Goal: Check status: Check status

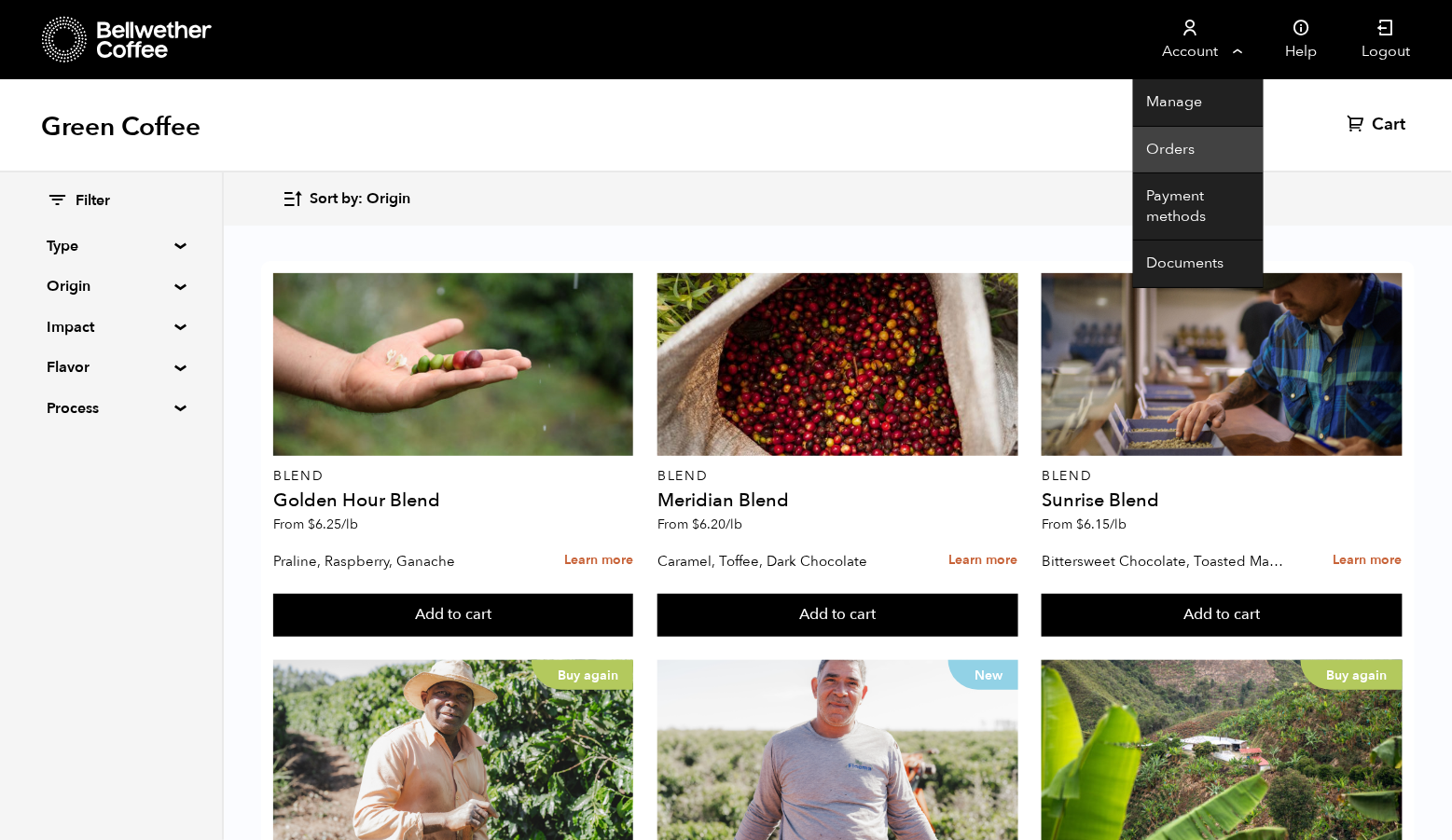
click at [1206, 146] on link "Orders" at bounding box center [1198, 150] width 131 height 48
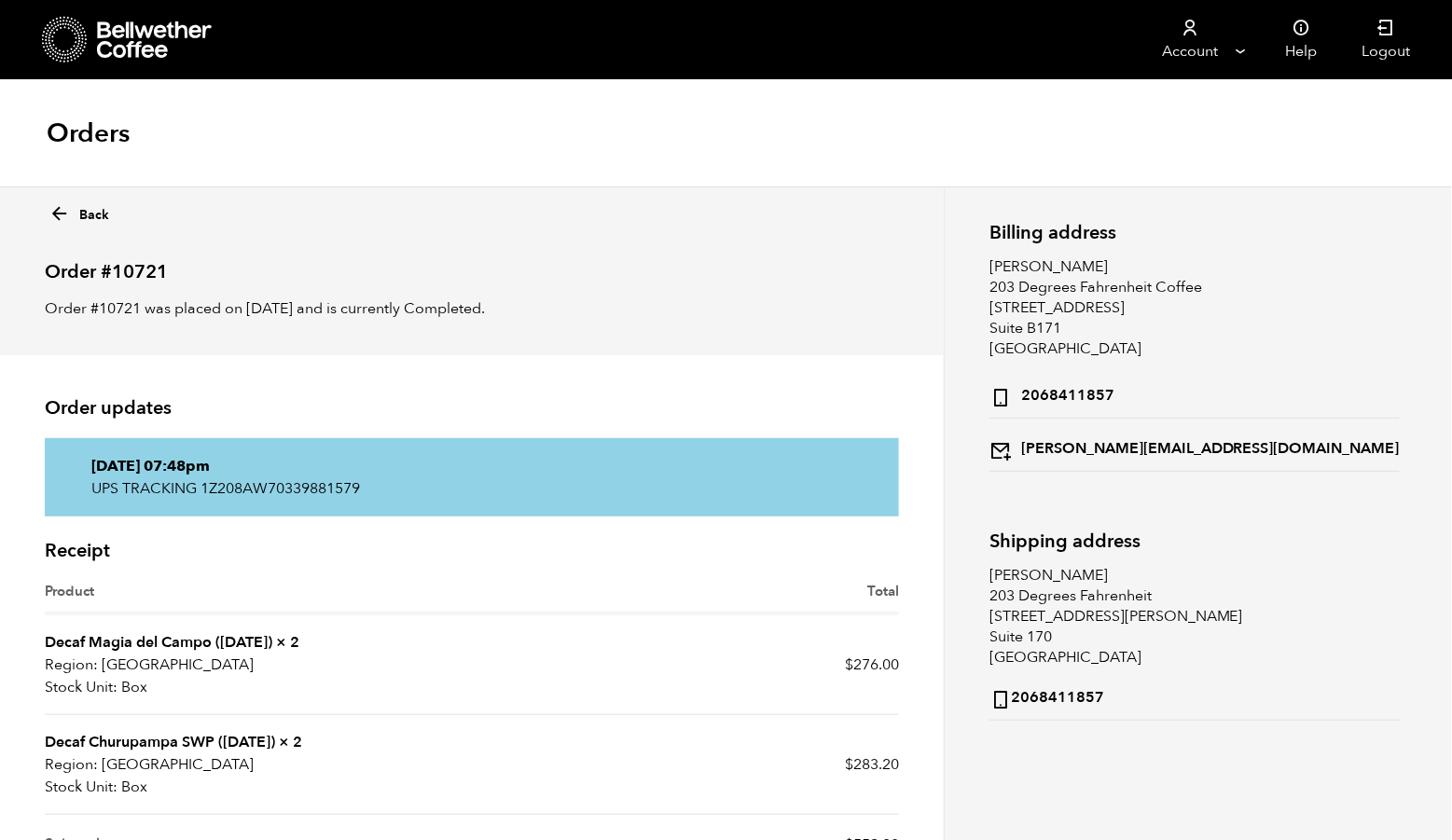
click at [81, 217] on link "Back" at bounding box center [79, 212] width 60 height 27
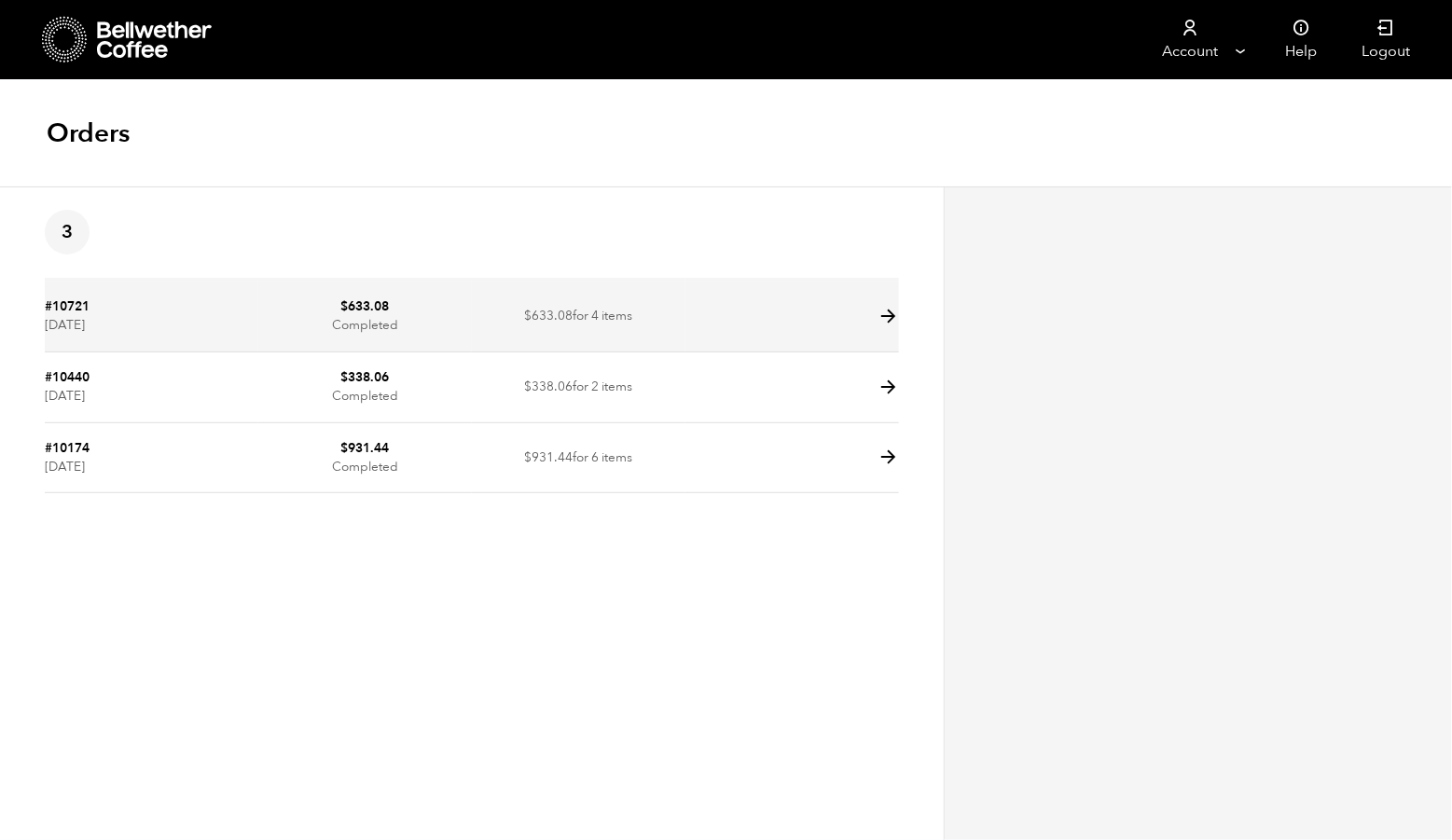
click at [73, 308] on link "#10721" at bounding box center [67, 306] width 45 height 18
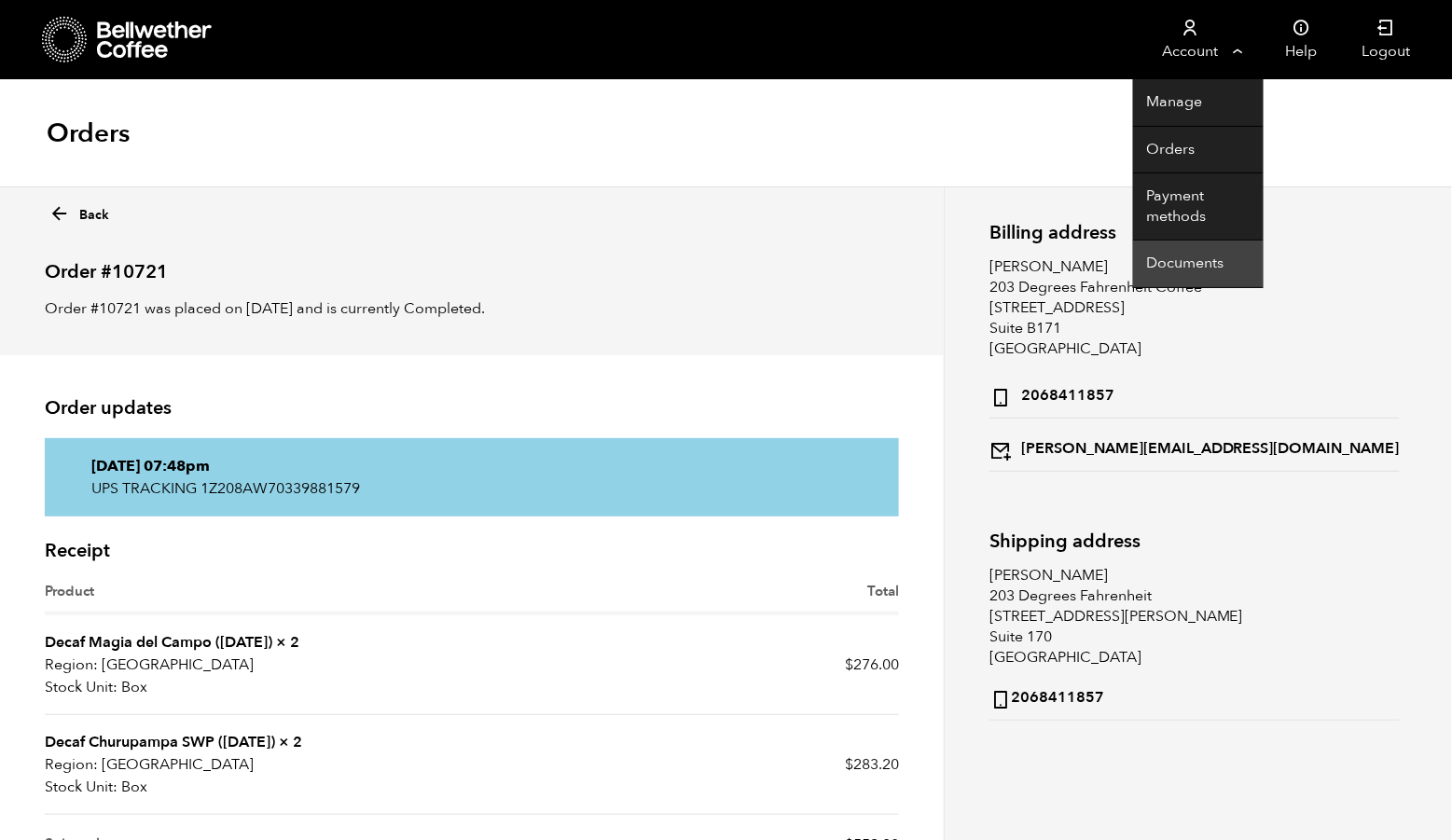
click at [1188, 268] on link "Documents" at bounding box center [1198, 263] width 131 height 48
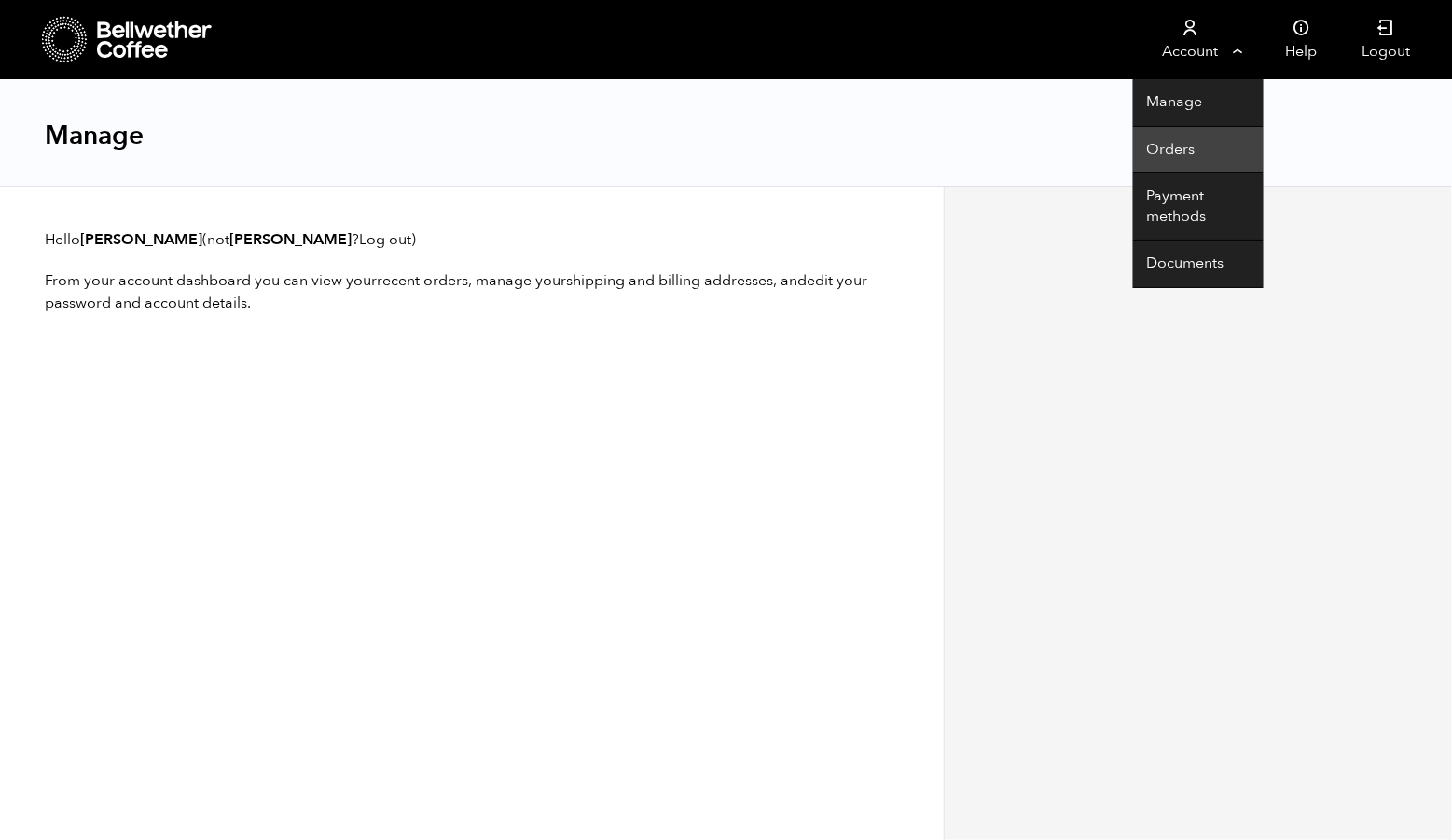
click at [1194, 152] on link "Orders" at bounding box center [1198, 150] width 131 height 48
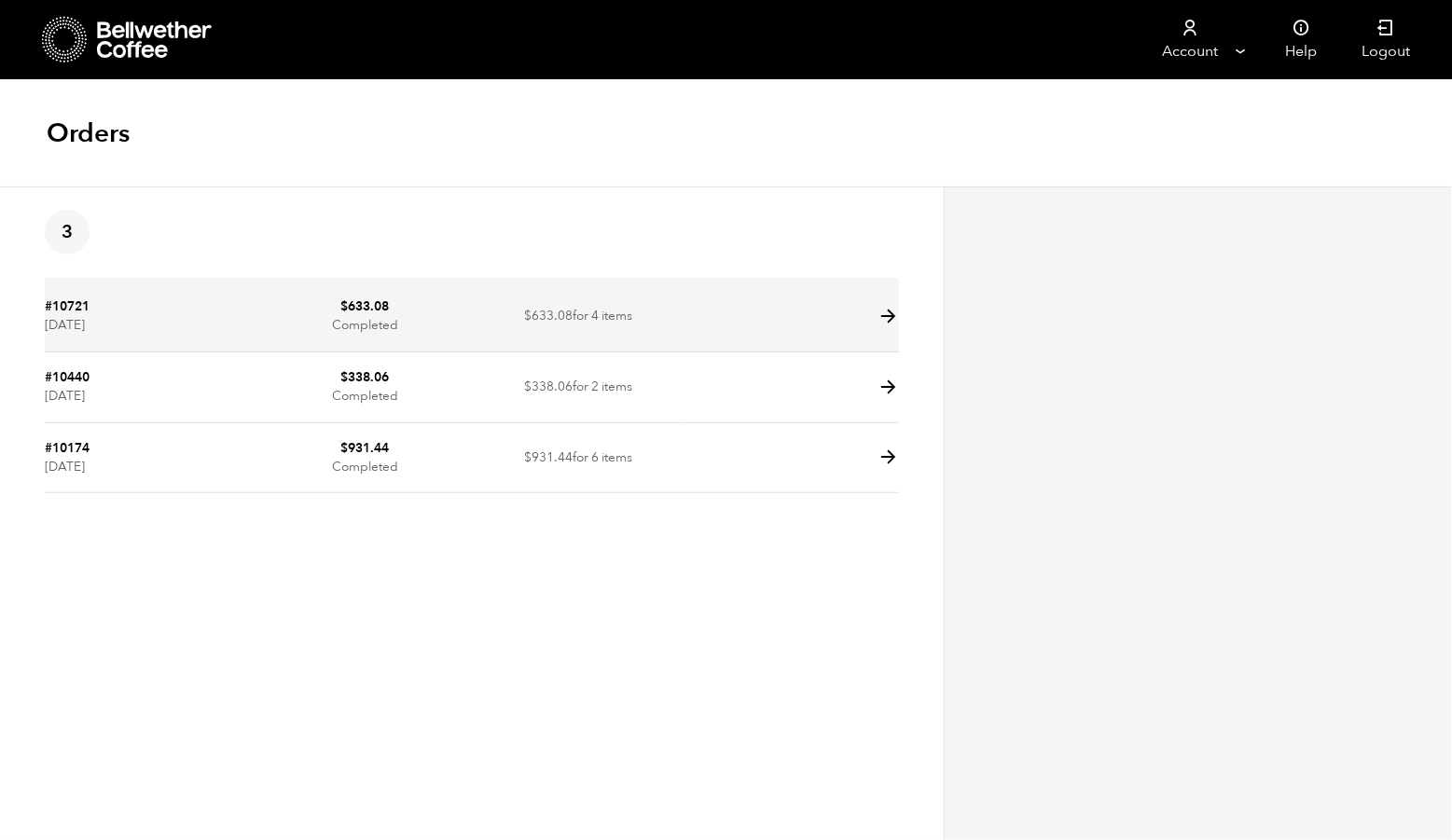
click at [233, 337] on td "#10721 September 25, 2025" at bounding box center [151, 317] width 214 height 71
click at [284, 340] on td "$ 633.08 Completed" at bounding box center [365, 317] width 214 height 71
click at [893, 324] on icon at bounding box center [888, 316] width 21 height 21
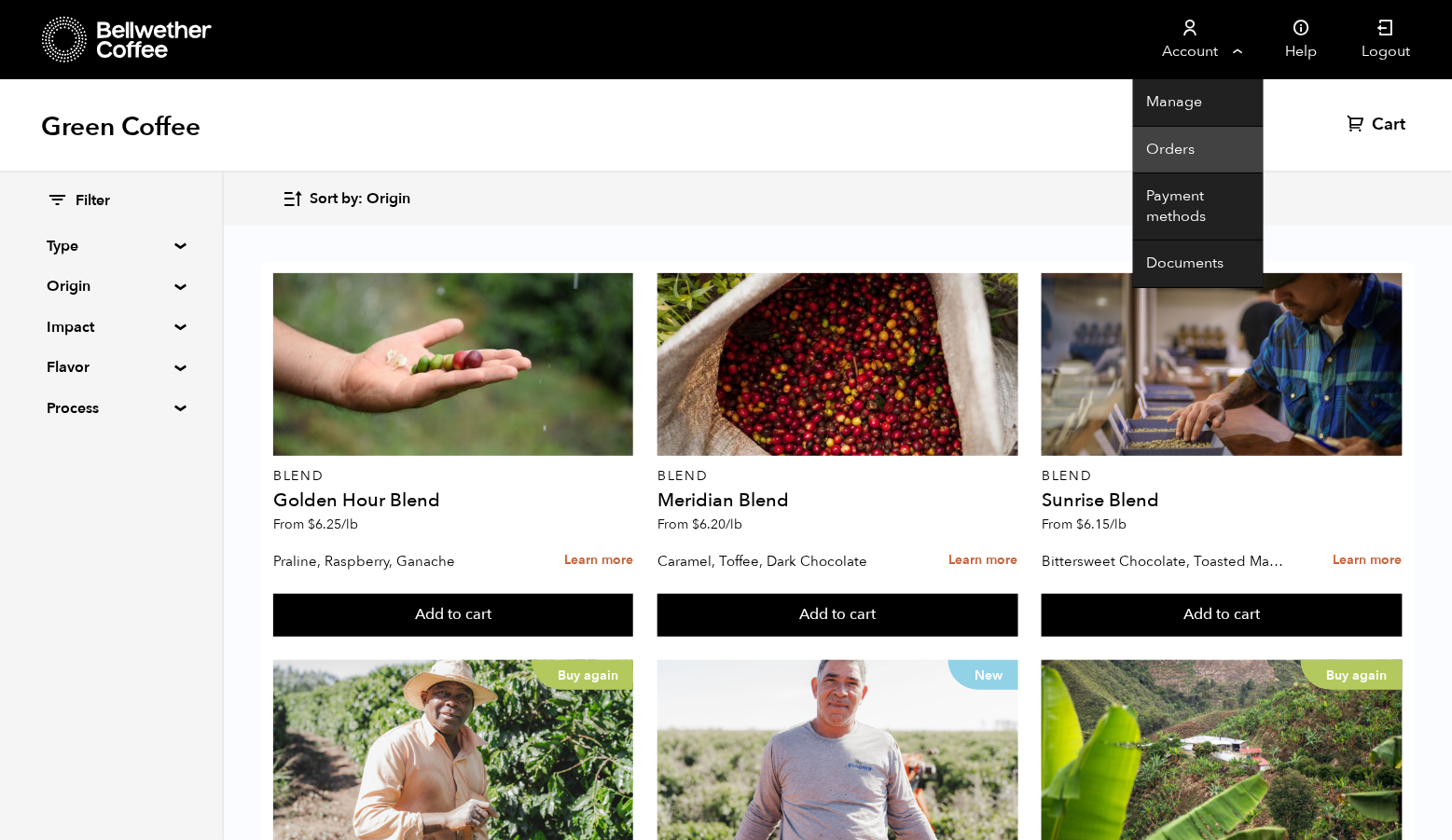
click at [1174, 154] on link "Orders" at bounding box center [1198, 150] width 131 height 48
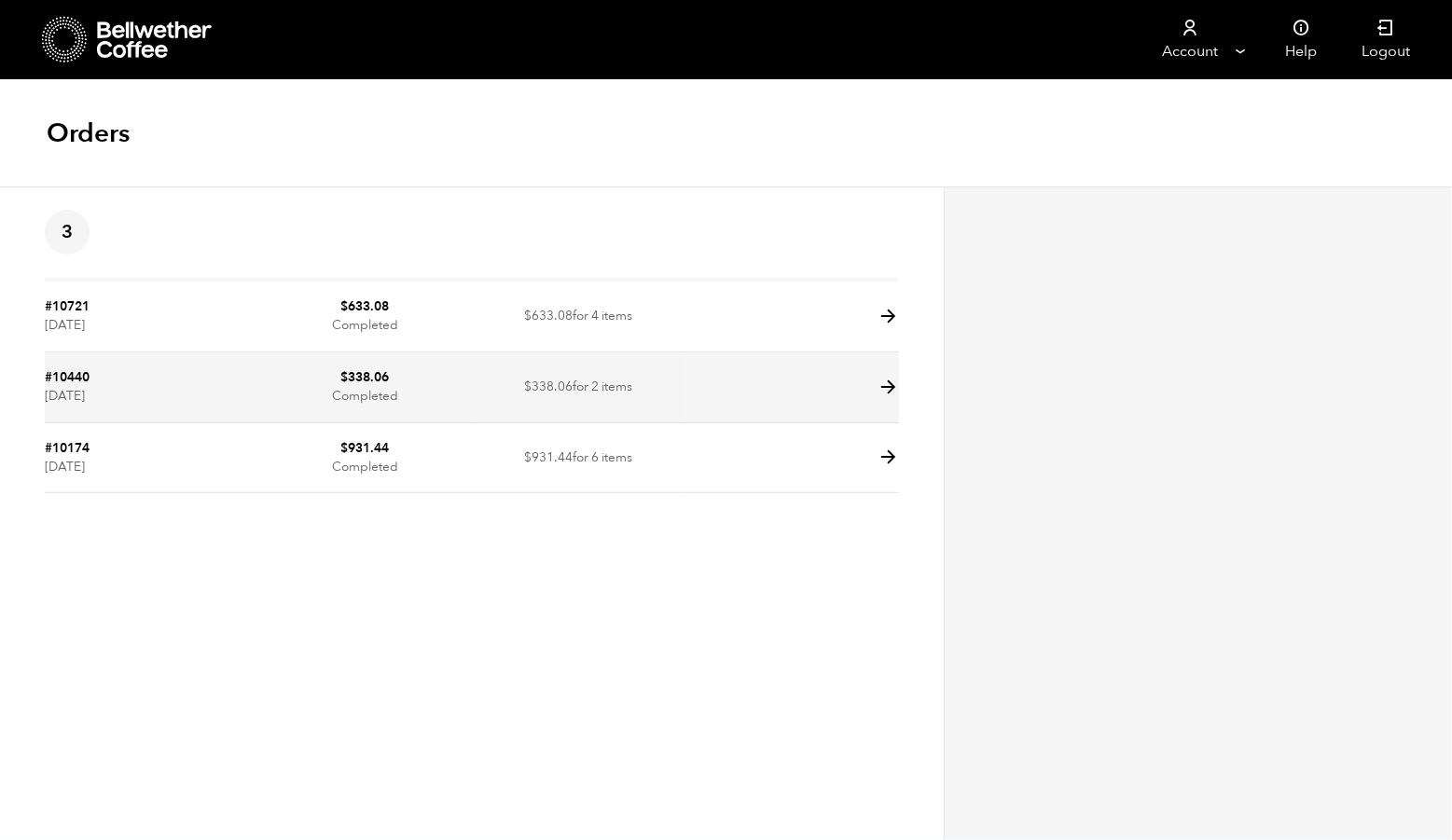
click at [666, 388] on td "$ 338.06 for 2 items" at bounding box center [578, 387] width 214 height 71
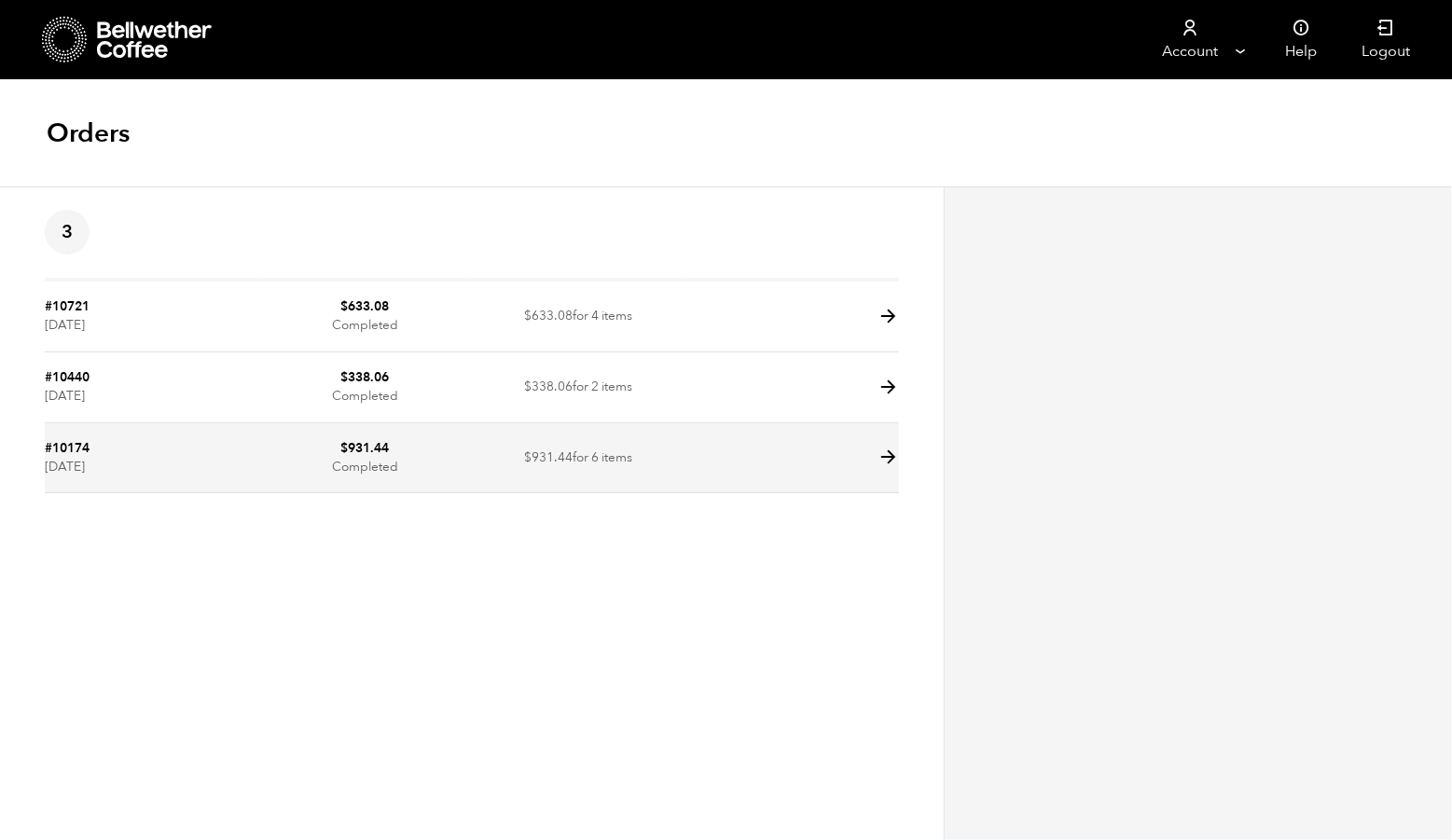
click at [886, 464] on icon at bounding box center [888, 458] width 21 height 21
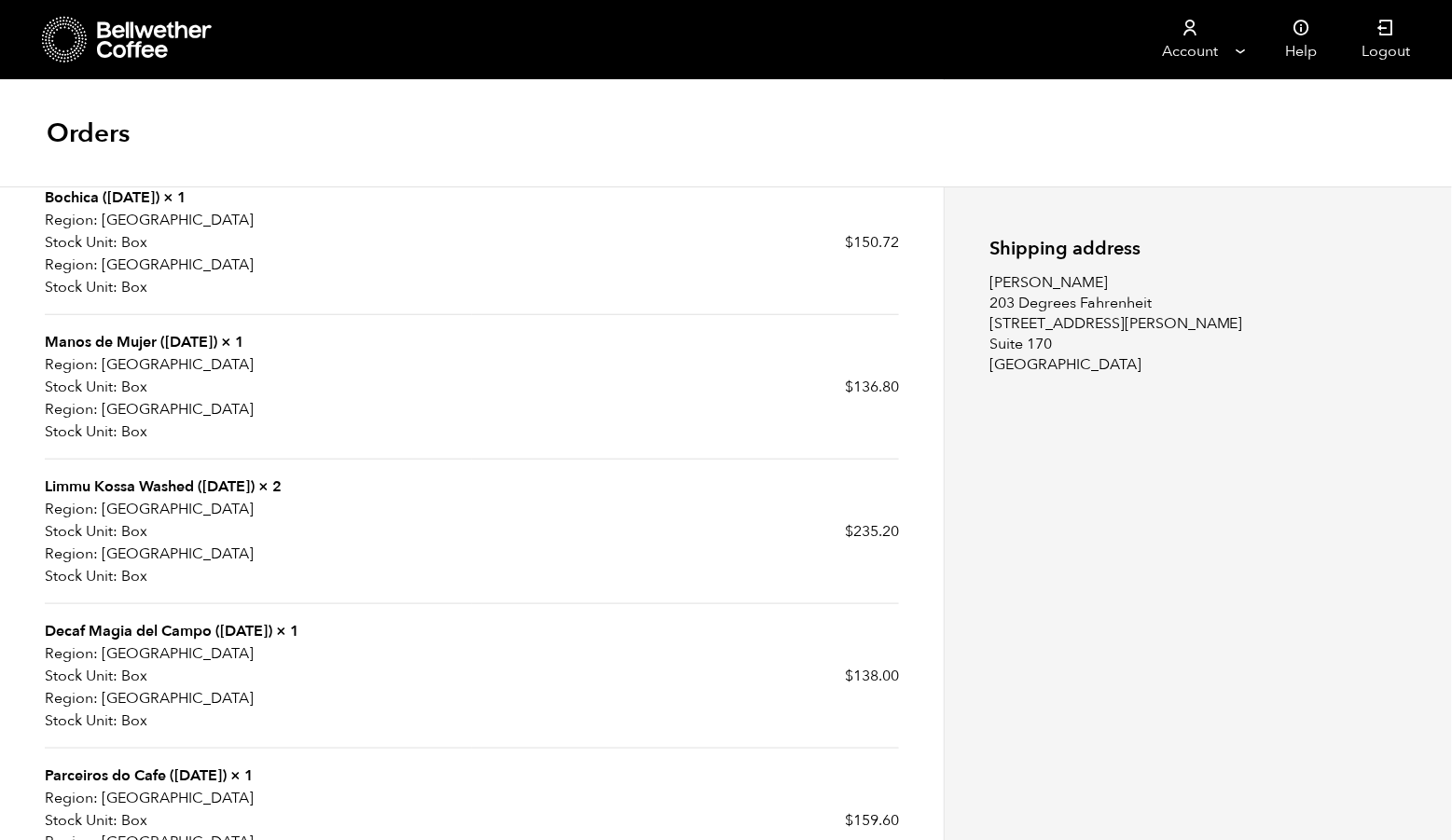
scroll to position [294, 0]
click at [799, 428] on td "$ 136.80" at bounding box center [685, 386] width 427 height 144
click at [120, 344] on link "Manos de Mujer ([DATE])" at bounding box center [131, 340] width 173 height 20
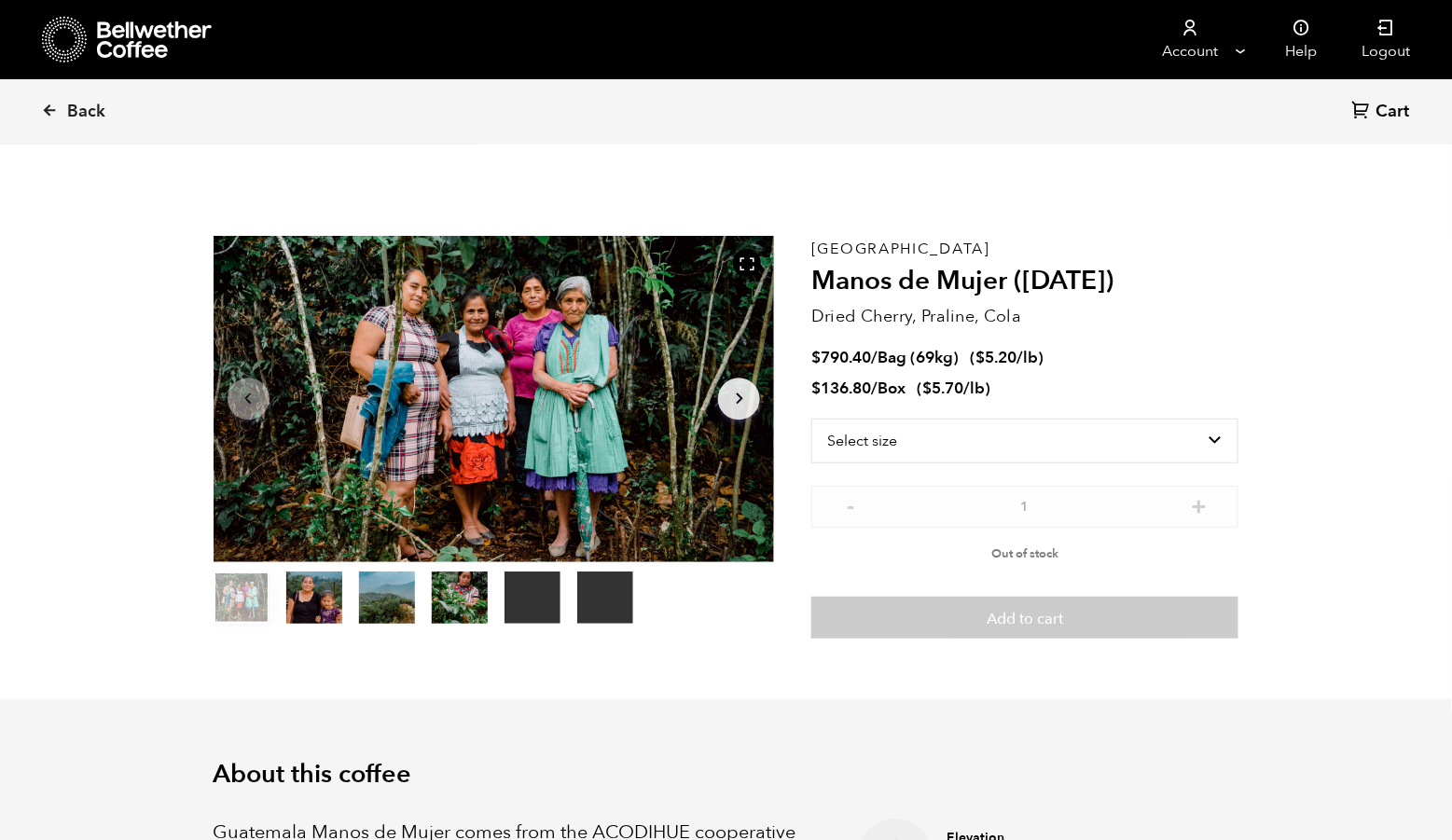
scroll to position [810, 987]
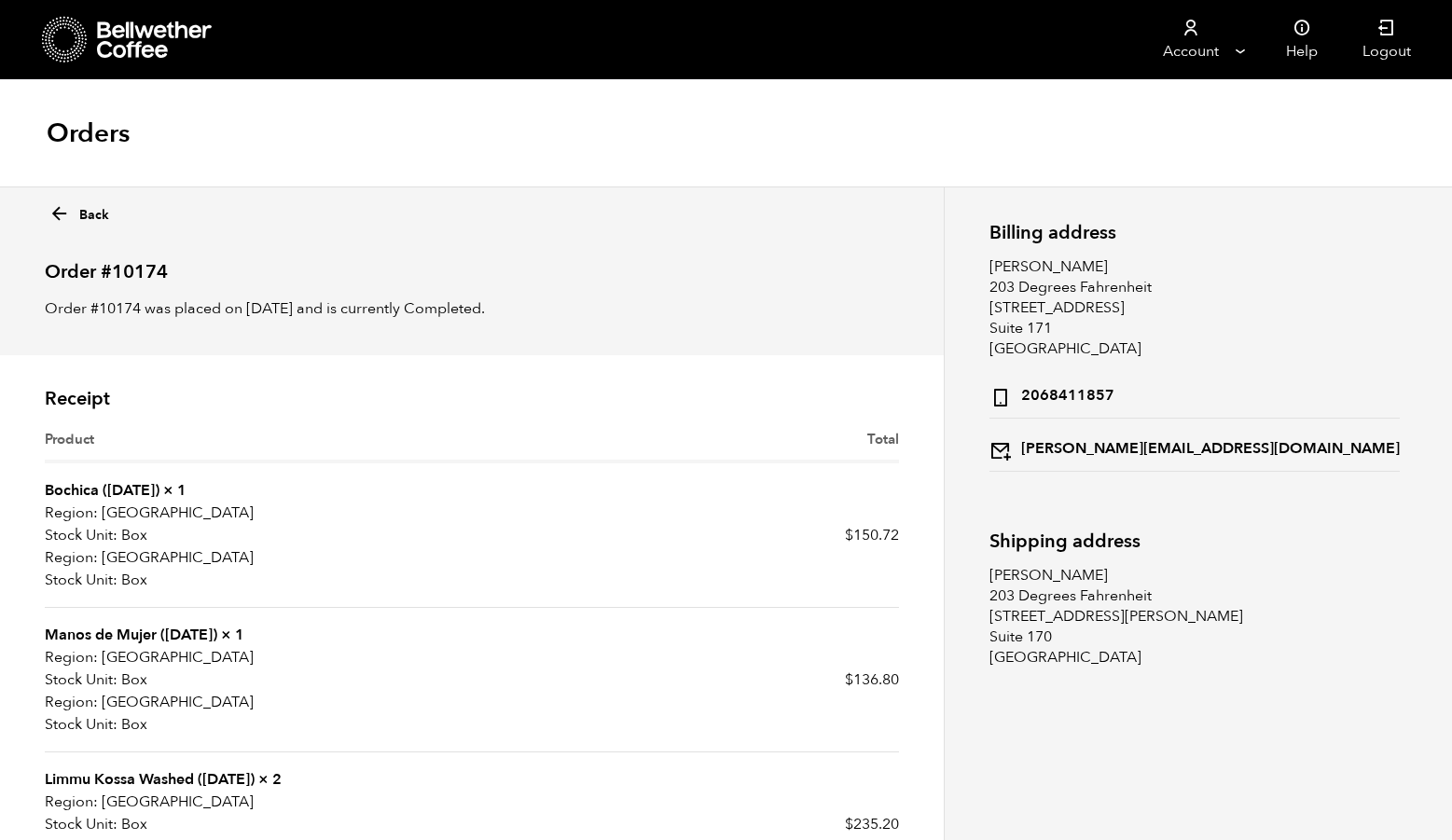
scroll to position [294, 0]
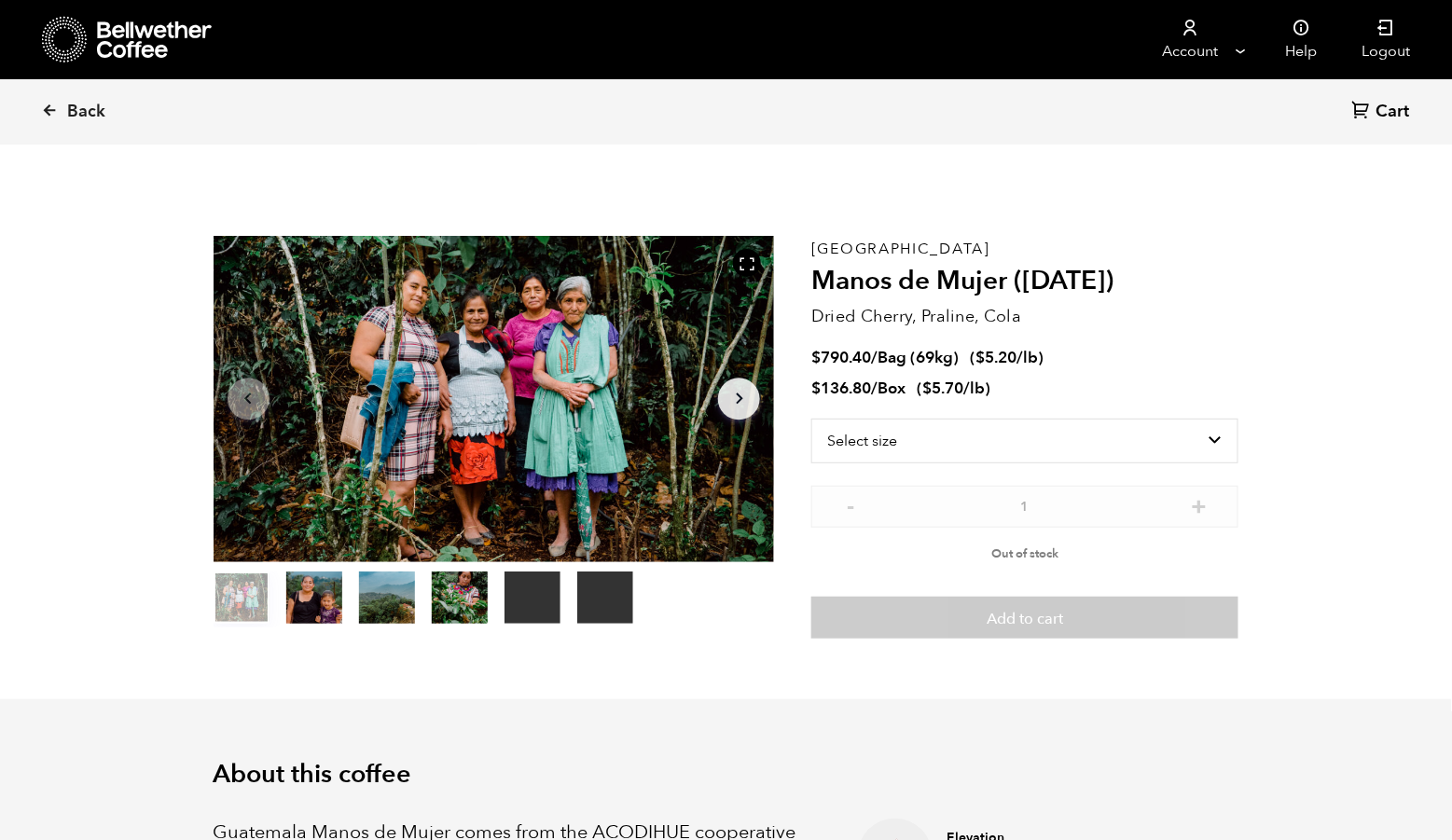
scroll to position [810, 987]
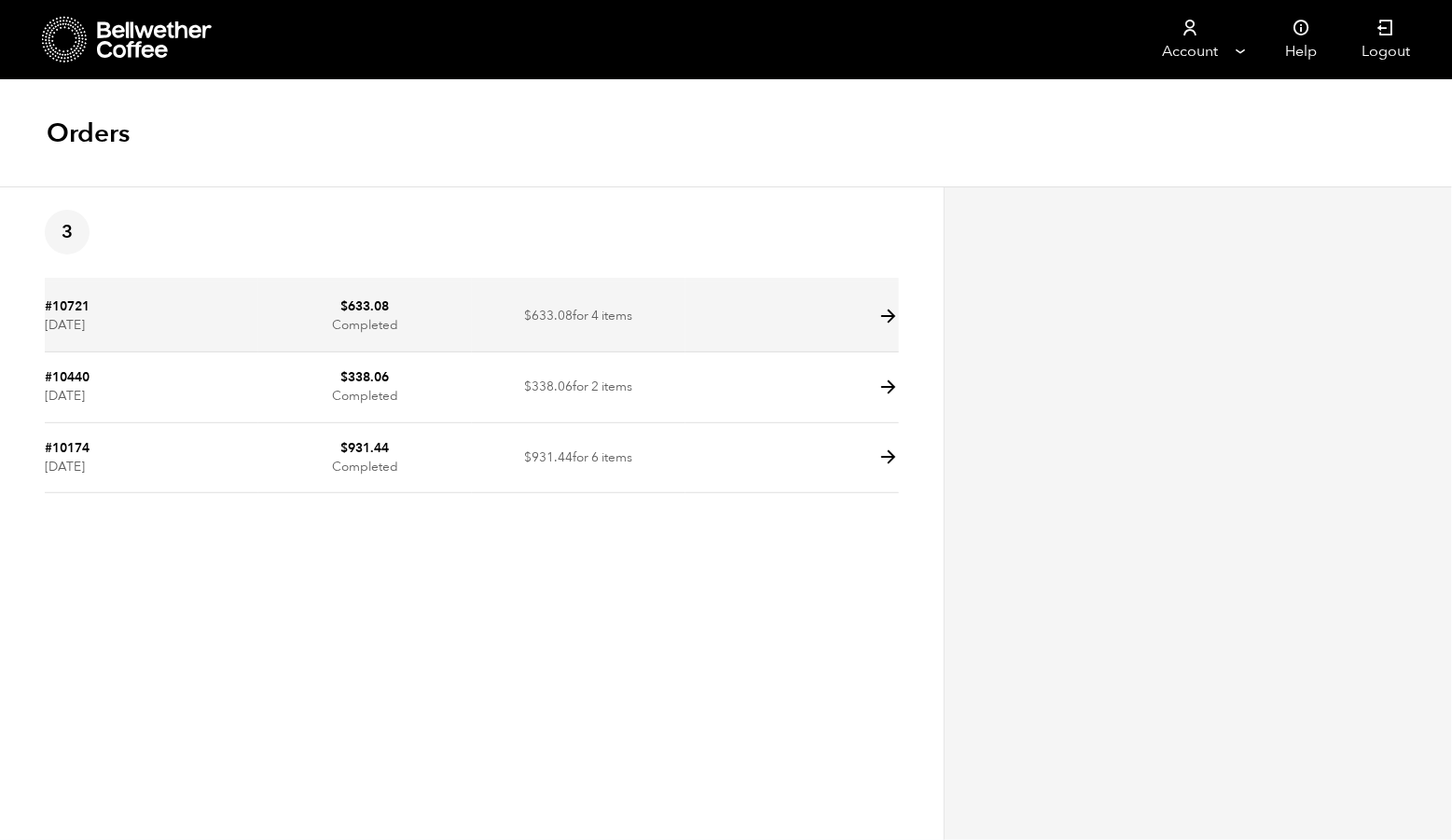
click at [456, 334] on td "$ 633.08 Completed" at bounding box center [365, 317] width 214 height 71
click at [881, 326] on icon at bounding box center [888, 316] width 21 height 21
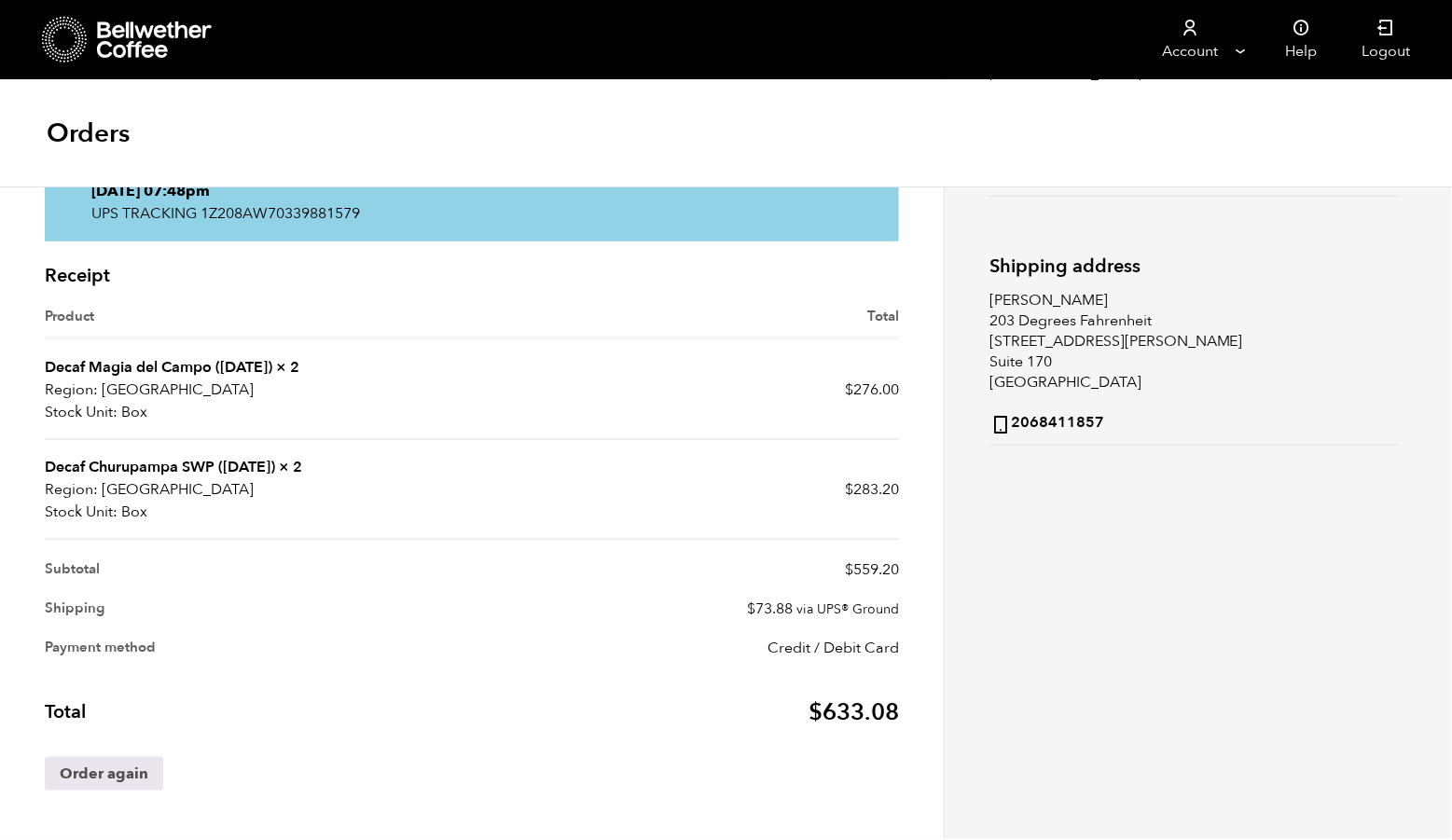
scroll to position [290, 0]
